Goal: Find specific page/section

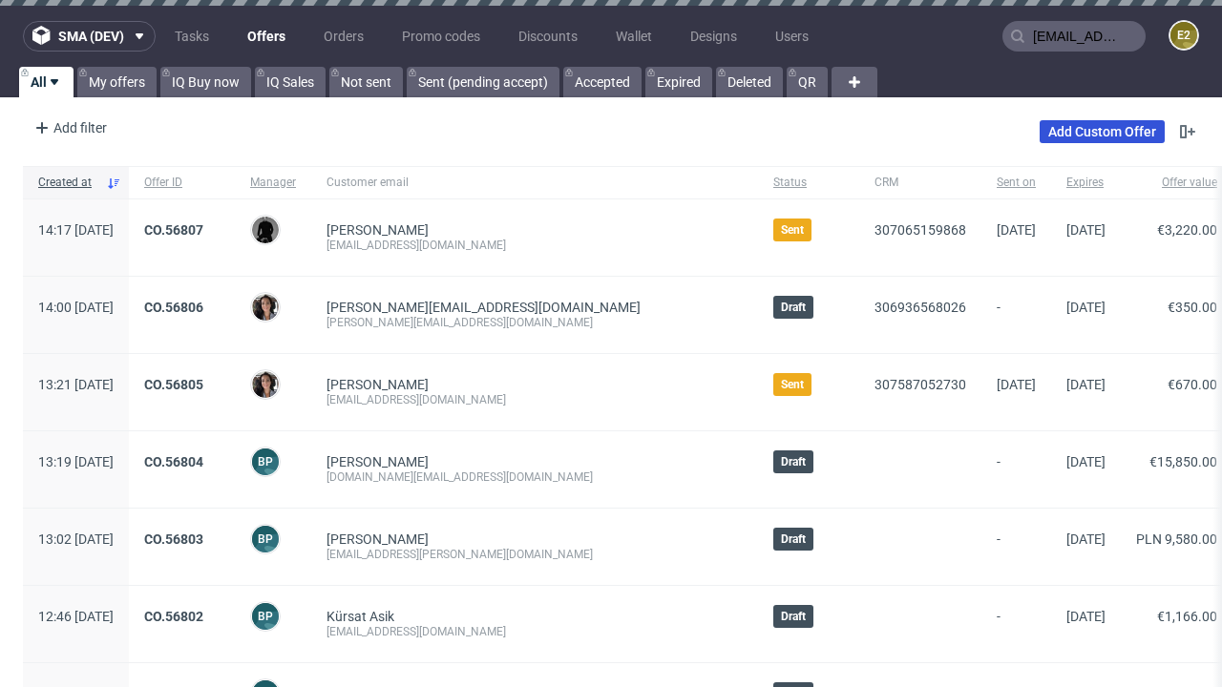
type input "[EMAIL_ADDRESS][DOMAIN_NAME]"
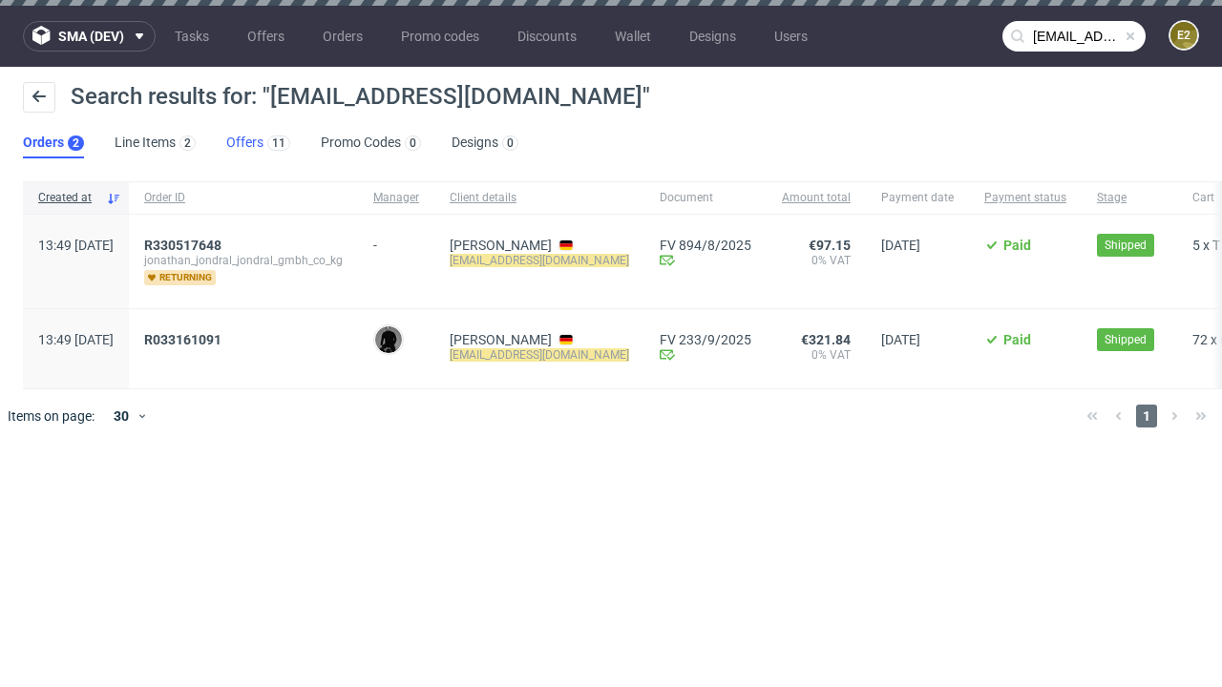
click at [258, 143] on link "Offers 11" at bounding box center [258, 143] width 64 height 31
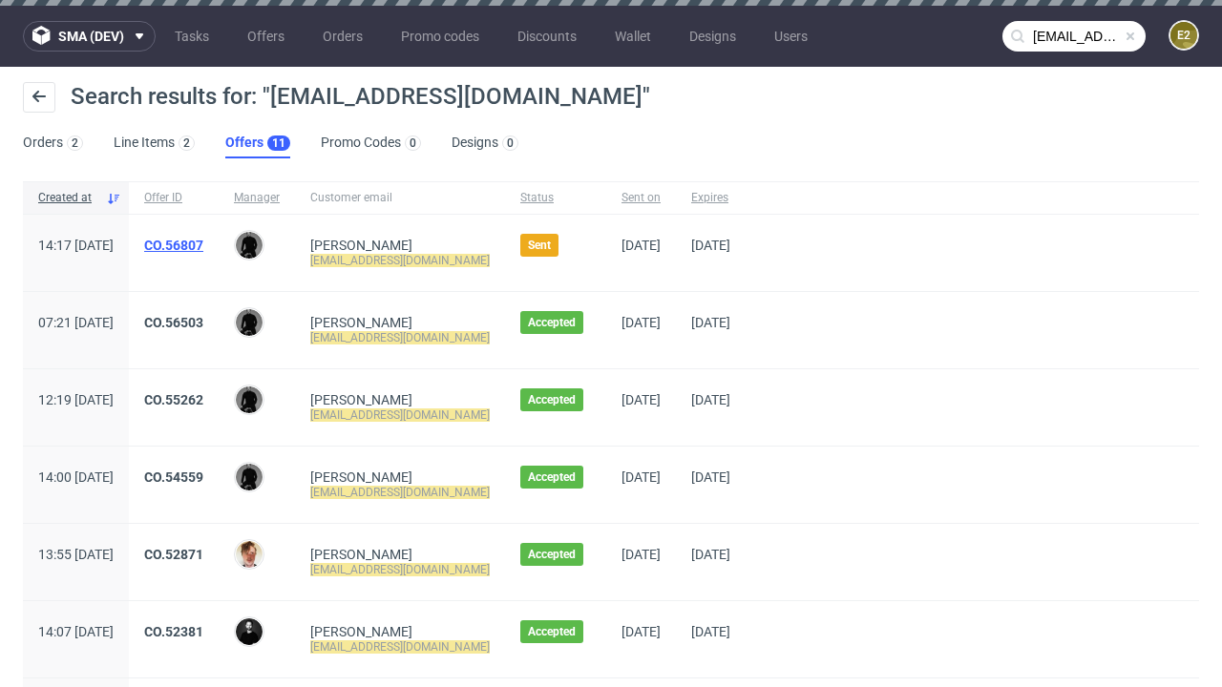
click at [203, 245] on link "CO.56807" at bounding box center [173, 245] width 59 height 15
